Goal: Task Accomplishment & Management: Use online tool/utility

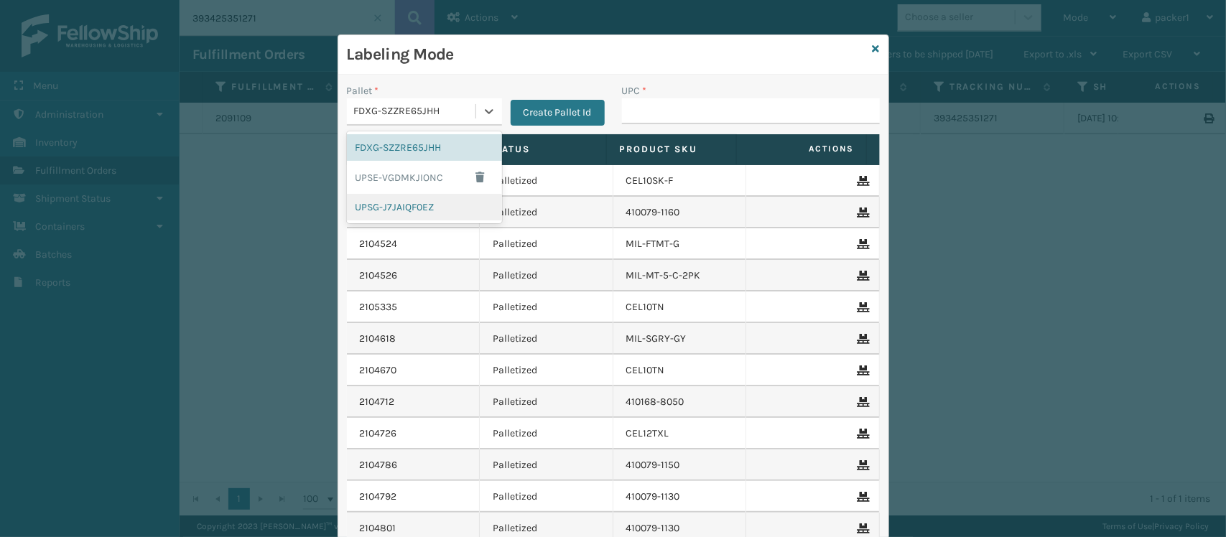
click at [413, 207] on div "UPSG-J7JAIQF0EZ" at bounding box center [424, 207] width 155 height 27
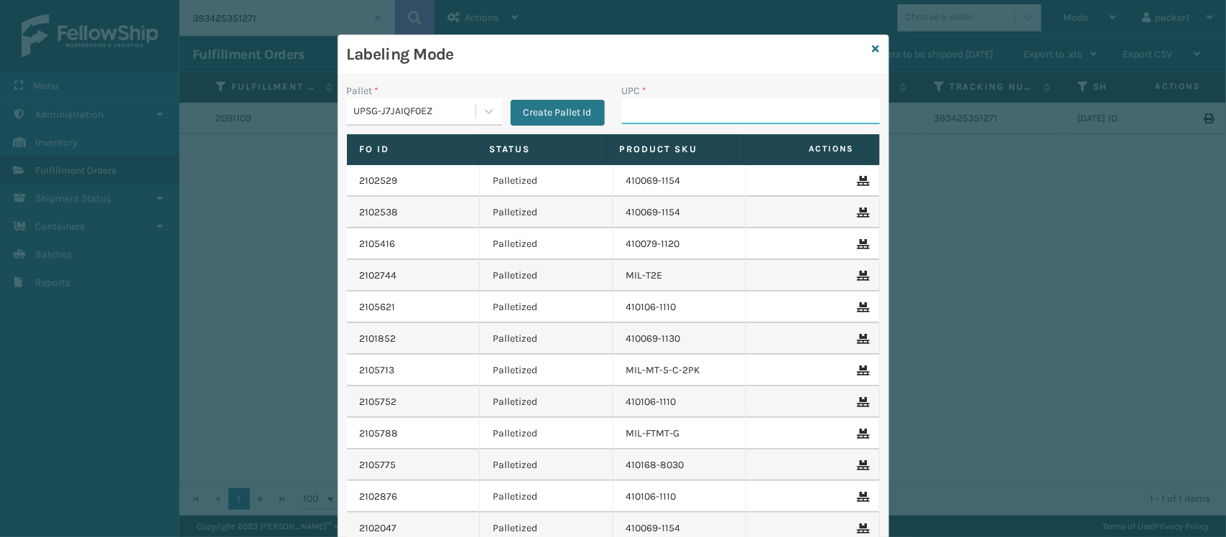
click at [636, 118] on input "UPC *" at bounding box center [751, 111] width 258 height 26
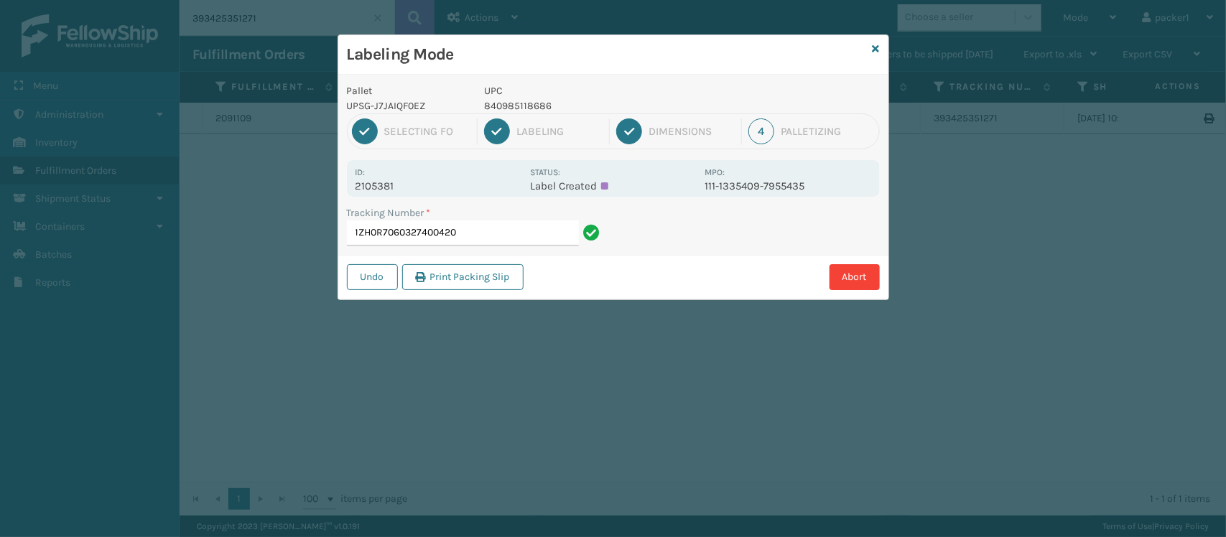
type input "1ZH0R7060327400420"
drag, startPoint x: 396, startPoint y: 187, endPoint x: 342, endPoint y: 185, distance: 53.9
click at [342, 185] on div "Pallet UPSG-J7JAIQF0EZ UPC 840985118686 1 Selecting FO 2 Labeling 3 Dimensions …" at bounding box center [613, 187] width 550 height 225
copy p "2105381"
click at [499, 238] on input "1ZH0R7060327400420" at bounding box center [463, 233] width 232 height 26
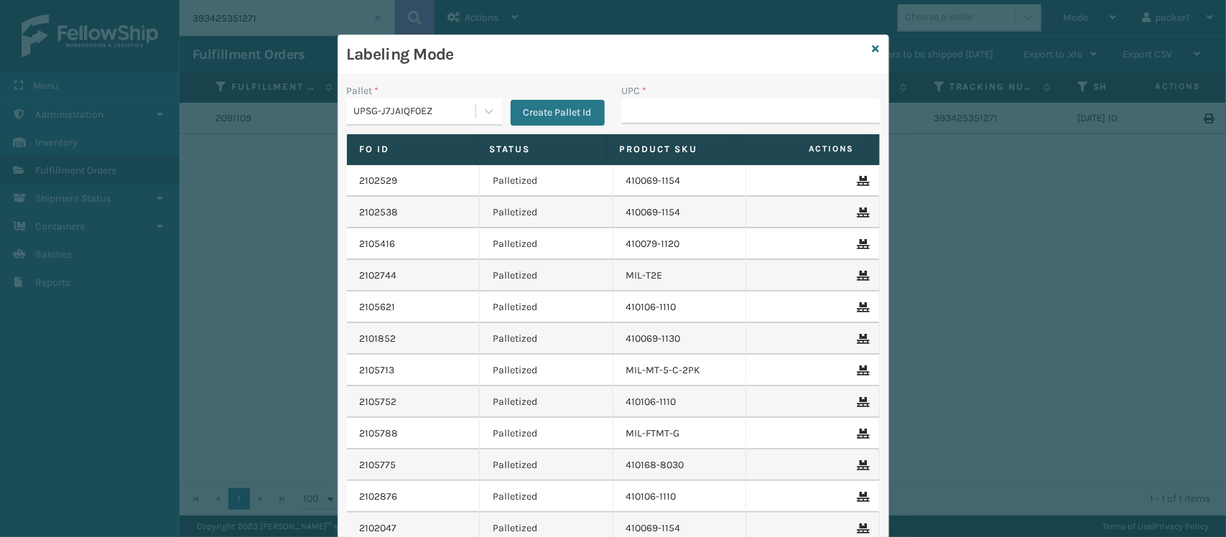
click at [877, 47] on div "Labeling Mode" at bounding box center [613, 54] width 550 height 39
click at [873, 51] on icon at bounding box center [876, 49] width 7 height 10
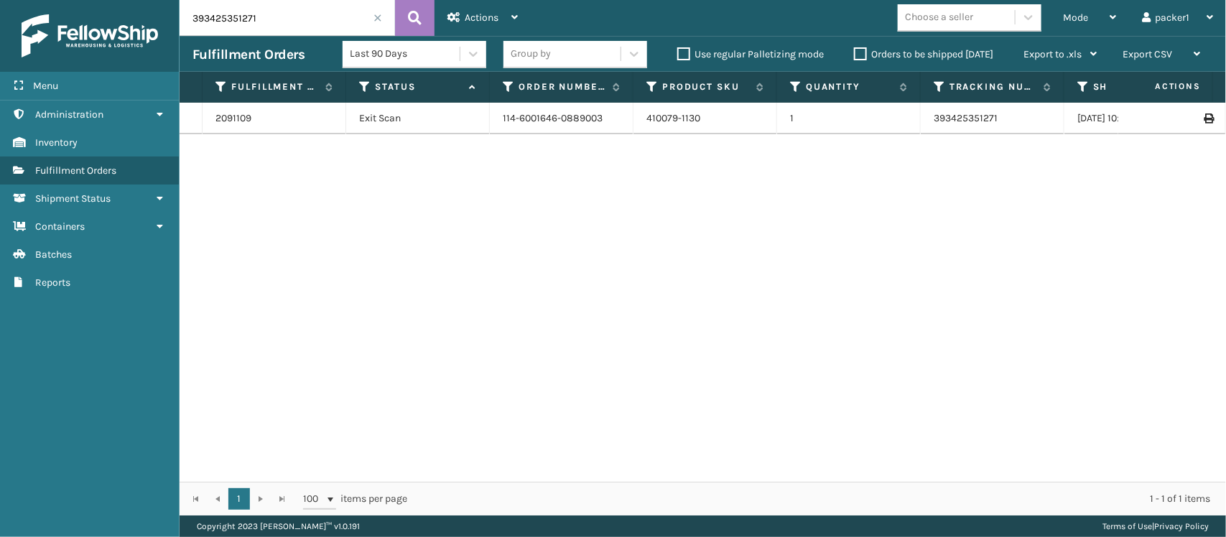
drag, startPoint x: 300, startPoint y: 25, endPoint x: 57, endPoint y: 23, distance: 242.7
click at [57, 0] on div "Menu Administration Inventory Fulfillment Orders Shipment Status Containers Bat…" at bounding box center [613, 0] width 1226 height 0
paste input "210538"
type input "2105381"
click at [1204, 113] on icon at bounding box center [1208, 118] width 9 height 10
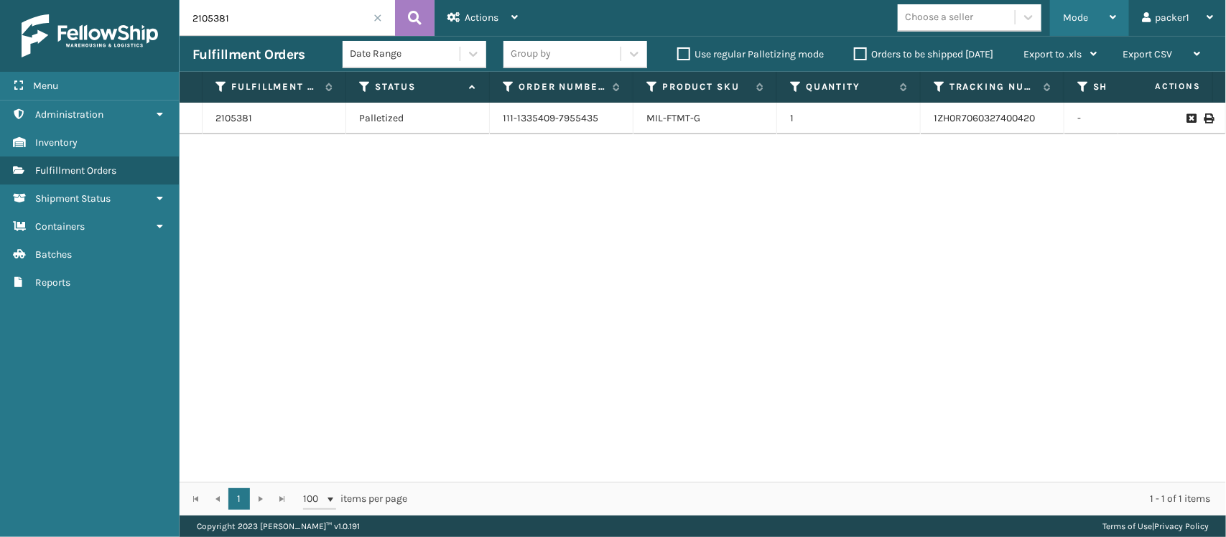
click at [1074, 14] on span "Mode" at bounding box center [1075, 17] width 25 height 12
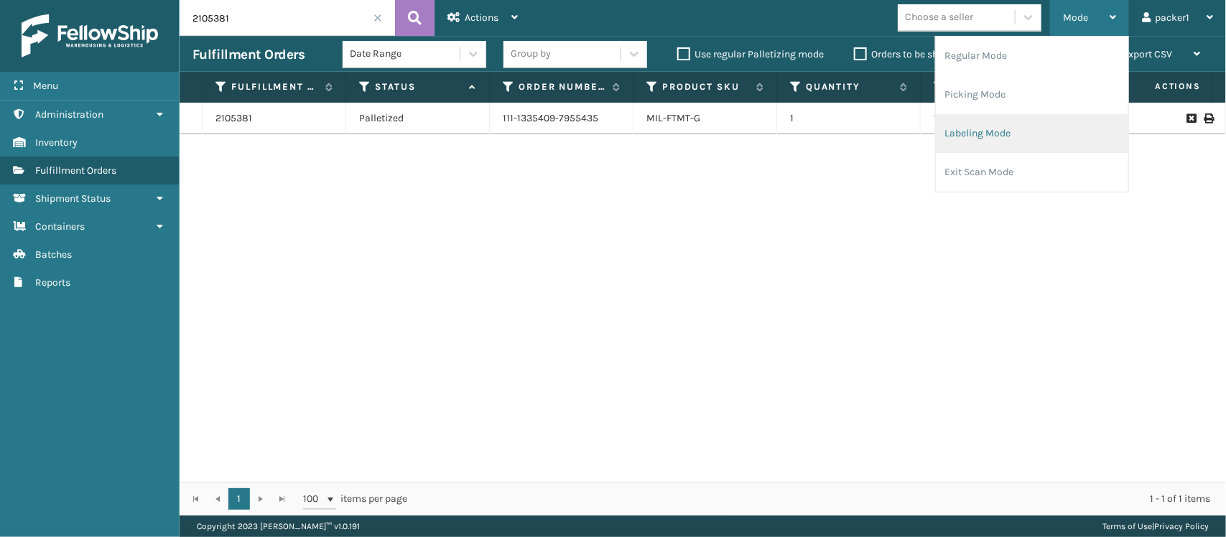
click at [992, 149] on li "Labeling Mode" at bounding box center [1032, 133] width 192 height 39
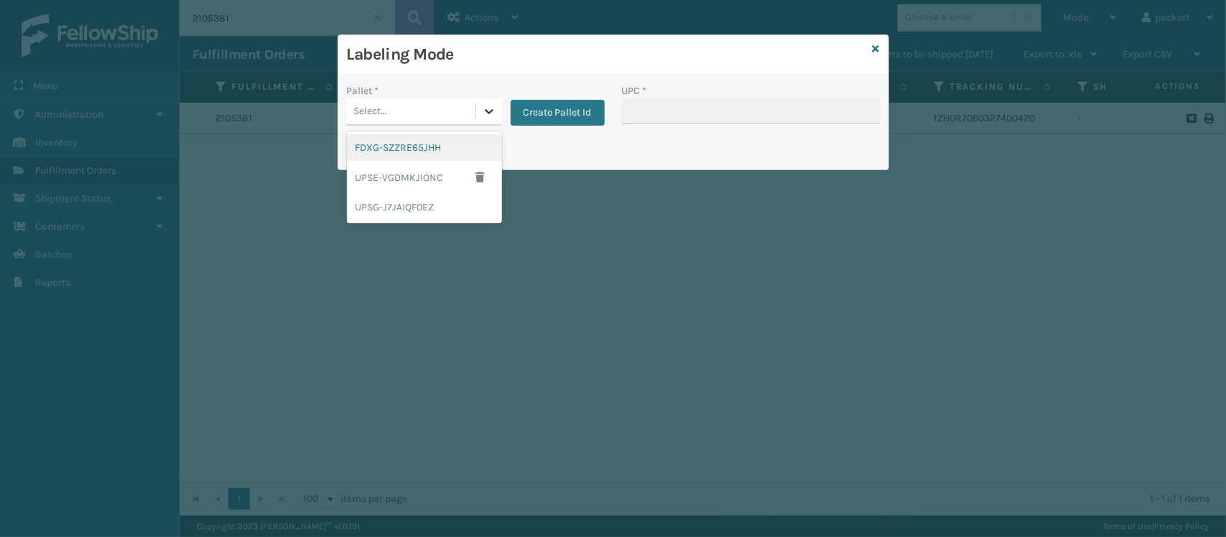
click at [479, 108] on div at bounding box center [489, 111] width 26 height 26
click at [425, 149] on div "FDXG-SZZRE65JHH" at bounding box center [424, 147] width 155 height 27
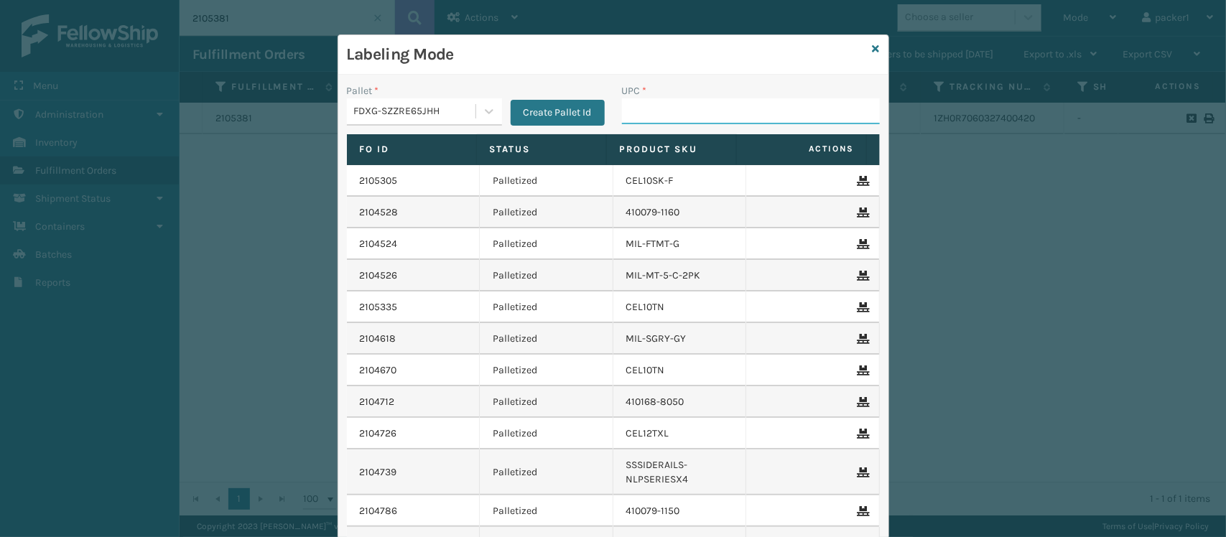
click at [636, 112] on input "UPC *" at bounding box center [751, 111] width 258 height 26
